Goal: Information Seeking & Learning: Learn about a topic

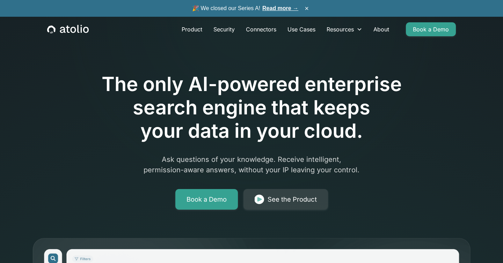
click at [285, 7] on link "Read more →" at bounding box center [280, 8] width 36 height 6
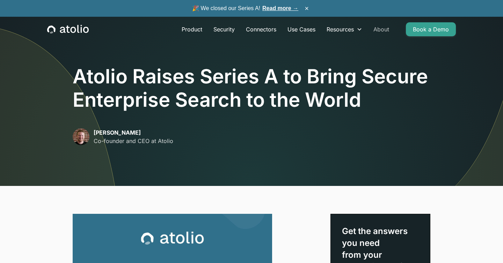
click at [383, 32] on link "About" at bounding box center [381, 29] width 27 height 14
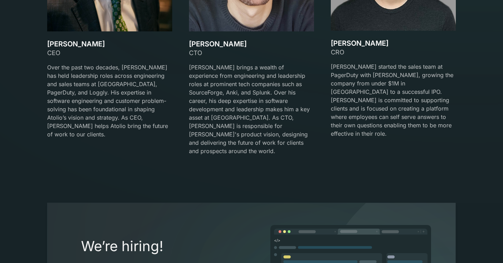
scroll to position [1106, 0]
